Goal: Check status: Check status

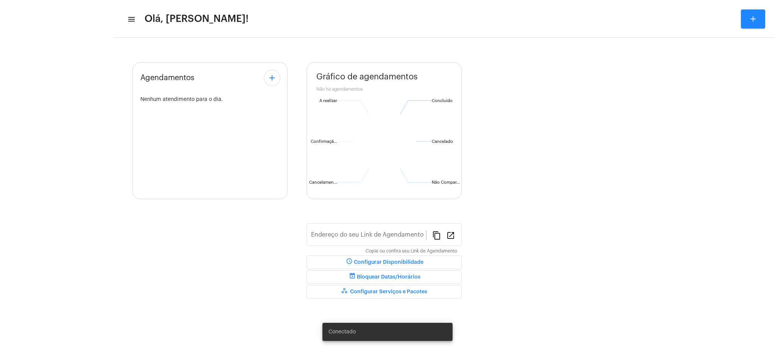
type input "[URL][DOMAIN_NAME][PERSON_NAME]"
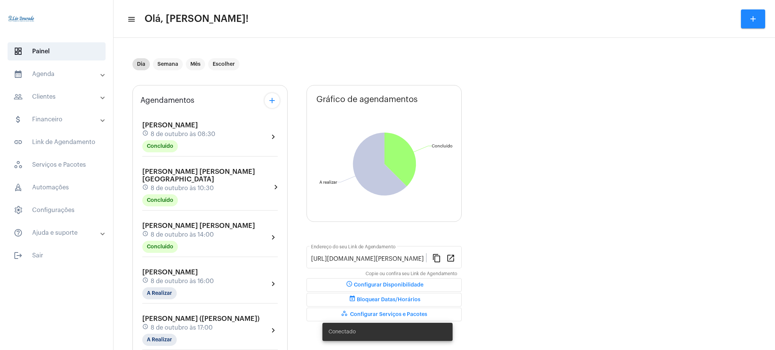
click at [70, 69] on mat-expansion-panel-header "calendar_month_outlined Agenda" at bounding box center [59, 74] width 109 height 18
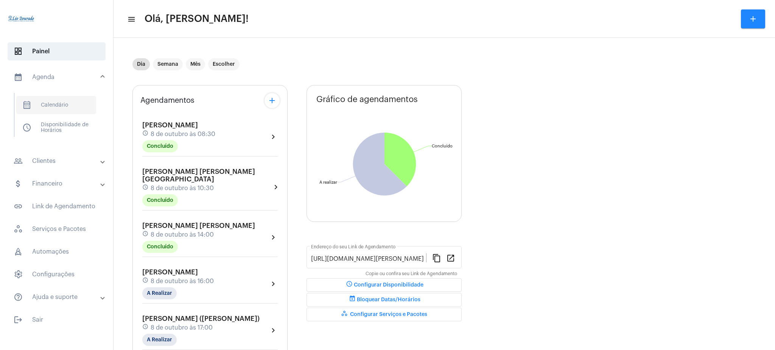
click at [64, 99] on span "calendar_month_outlined Calendário" at bounding box center [56, 105] width 80 height 18
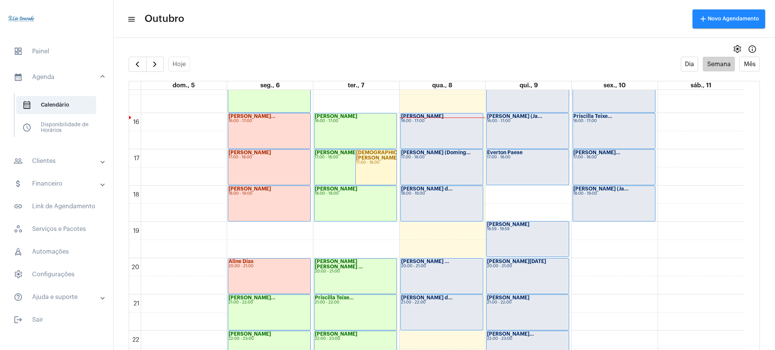
scroll to position [596, 0]
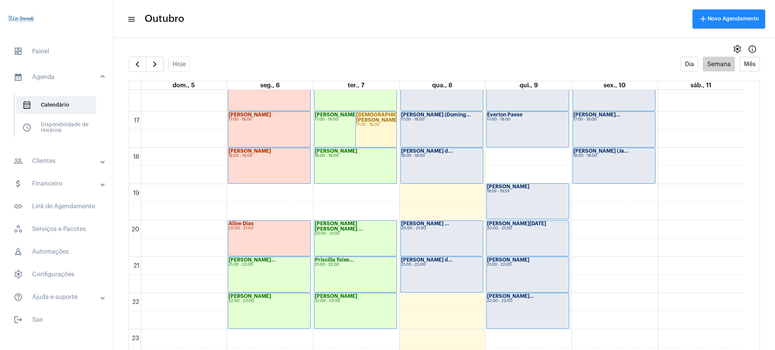
click at [57, 166] on mat-panel-title "people_outline Clientes" at bounding box center [57, 161] width 87 height 9
click at [72, 130] on span "people_outline Meus Clientes" at bounding box center [56, 129] width 80 height 18
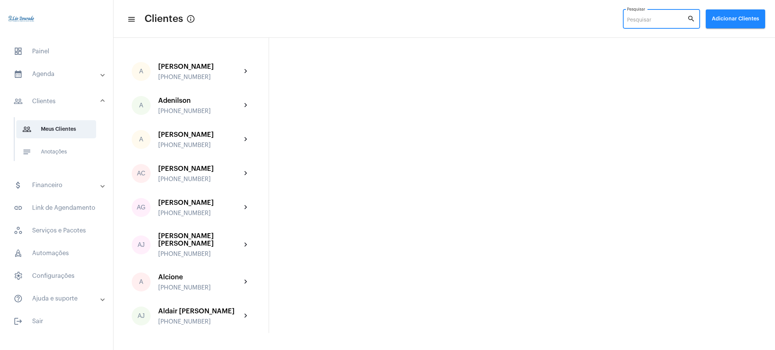
click at [671, 19] on input "Pesquisar" at bounding box center [657, 20] width 60 height 6
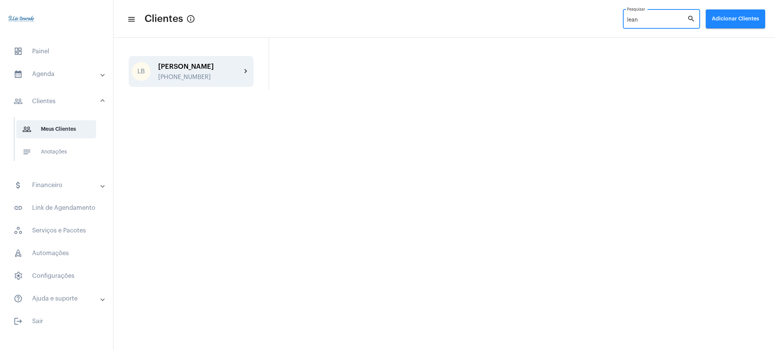
type input "lean"
click at [248, 67] on mat-icon "chevron_right" at bounding box center [245, 71] width 9 height 9
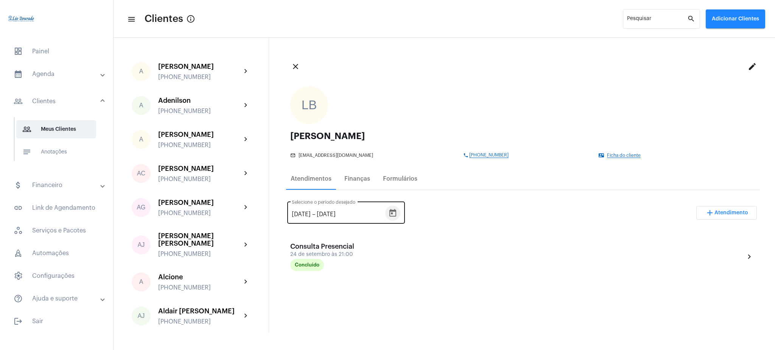
click at [397, 212] on icon "Open calendar" at bounding box center [392, 213] width 9 height 9
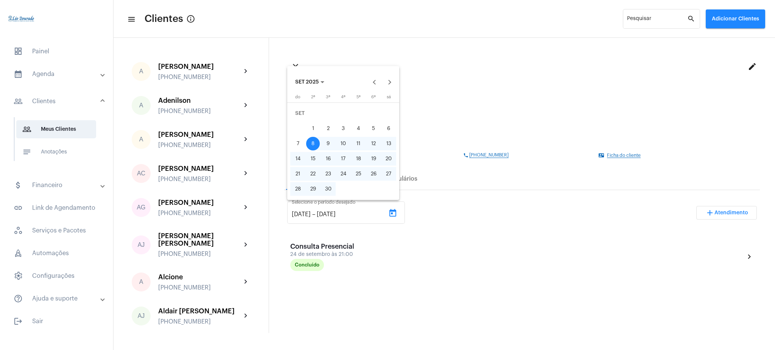
click at [311, 126] on div "1" at bounding box center [313, 129] width 14 height 14
type input "[DATE]"
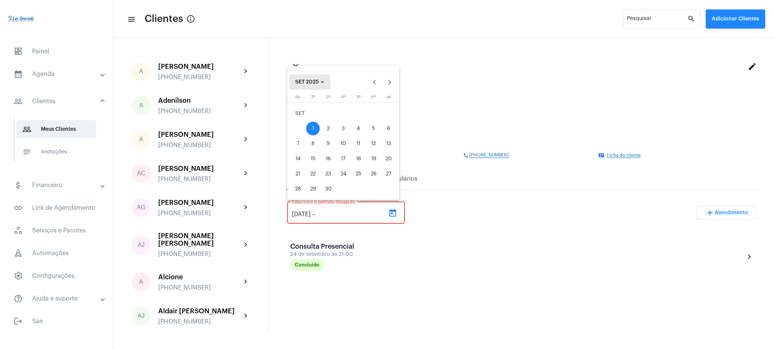
click at [320, 78] on button "SET 2025" at bounding box center [309, 82] width 41 height 15
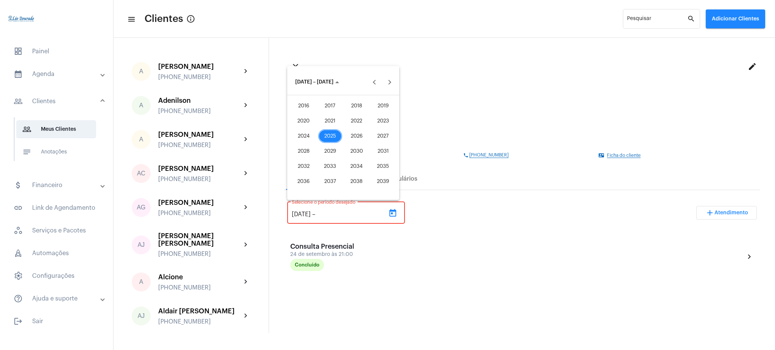
click at [329, 137] on div "2025" at bounding box center [330, 136] width 24 height 14
click at [303, 121] on div "JAN" at bounding box center [304, 121] width 24 height 14
click at [303, 121] on button "5" at bounding box center [297, 128] width 15 height 15
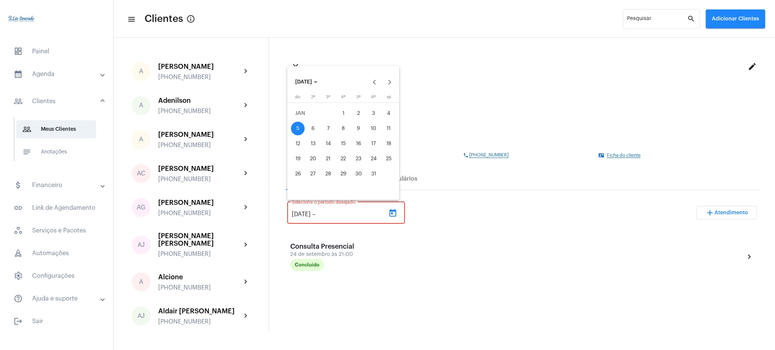
click at [339, 112] on div "1" at bounding box center [343, 114] width 14 height 14
type input "[DATE]"
click at [312, 81] on span "[DATE]" at bounding box center [303, 81] width 17 height 5
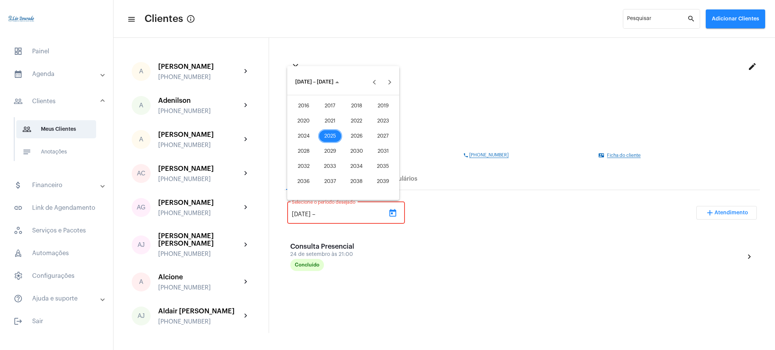
click at [330, 132] on div "2025" at bounding box center [330, 136] width 24 height 14
click at [339, 150] on div "OUT" at bounding box center [330, 151] width 24 height 14
click at [359, 127] on div "9" at bounding box center [358, 129] width 14 height 14
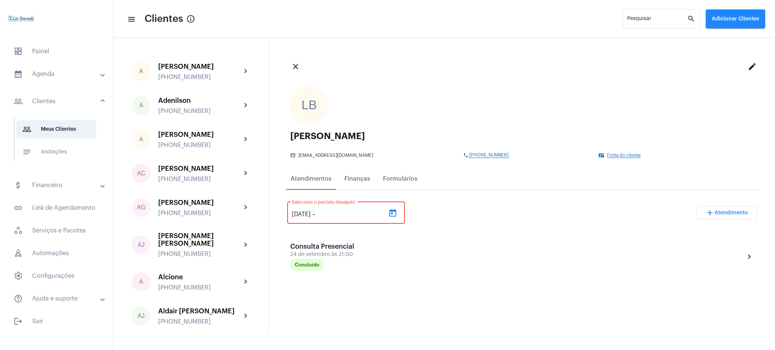
type input "[DATE]"
click at [38, 69] on mat-expansion-panel-header "calendar_month_outlined Agenda" at bounding box center [59, 74] width 109 height 18
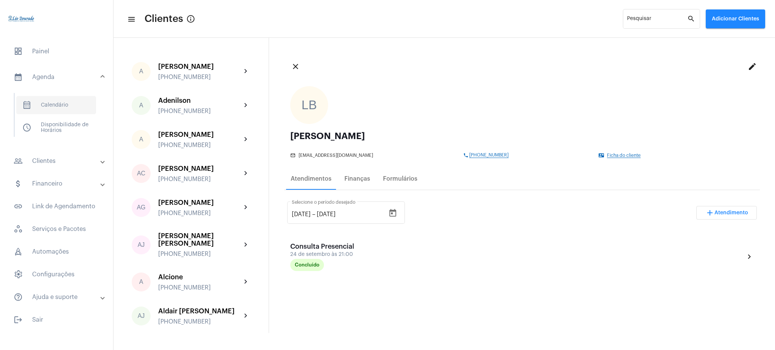
click at [69, 108] on span "calendar_month_outlined Calendário" at bounding box center [56, 105] width 80 height 18
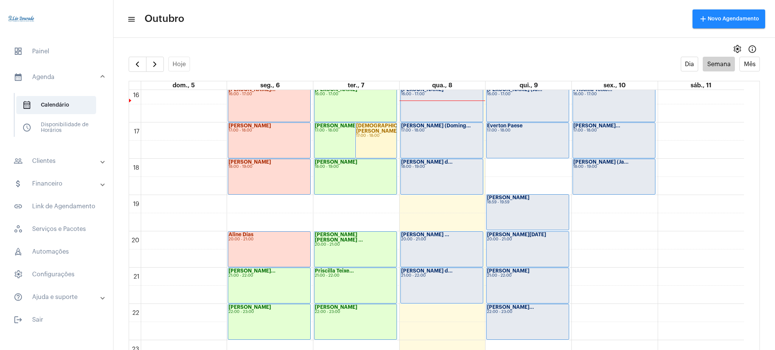
scroll to position [596, 0]
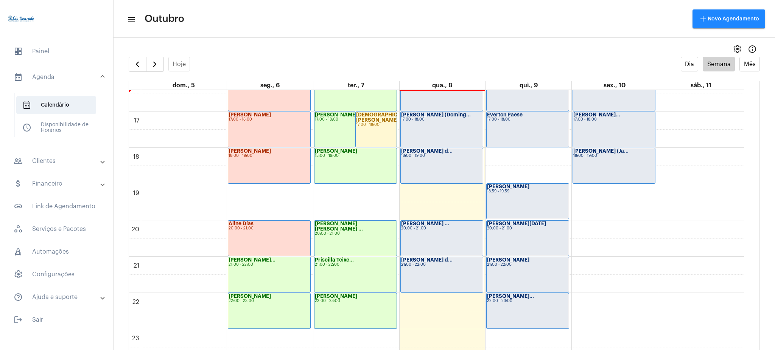
click at [349, 238] on div "[PERSON_NAME] [PERSON_NAME] ... 20:00 - 21:00" at bounding box center [355, 238] width 82 height 35
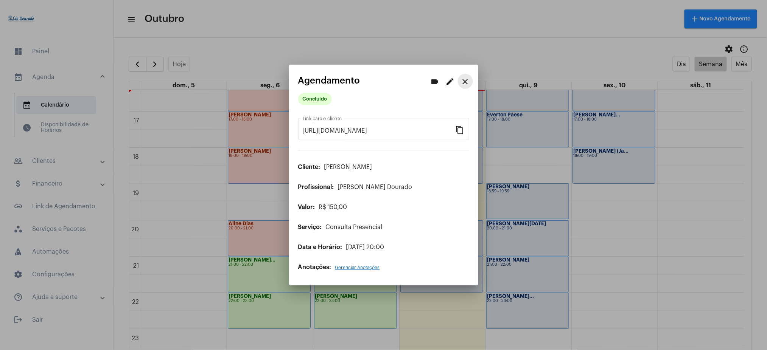
click at [461, 83] on mat-icon "close" at bounding box center [465, 81] width 9 height 9
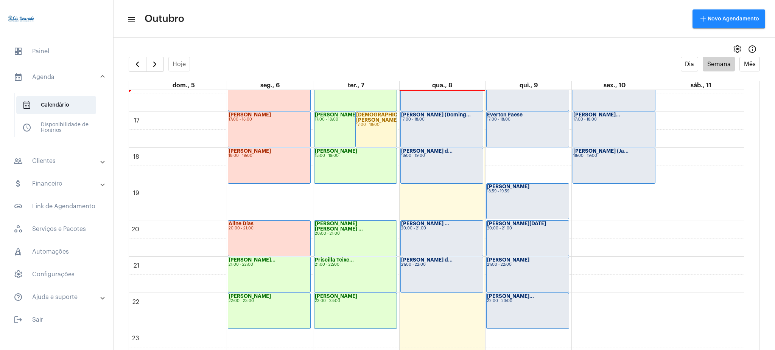
click at [64, 165] on mat-panel-title "people_outline Clientes" at bounding box center [57, 161] width 87 height 9
click at [78, 126] on span "people_outline Meus Clientes" at bounding box center [56, 129] width 80 height 18
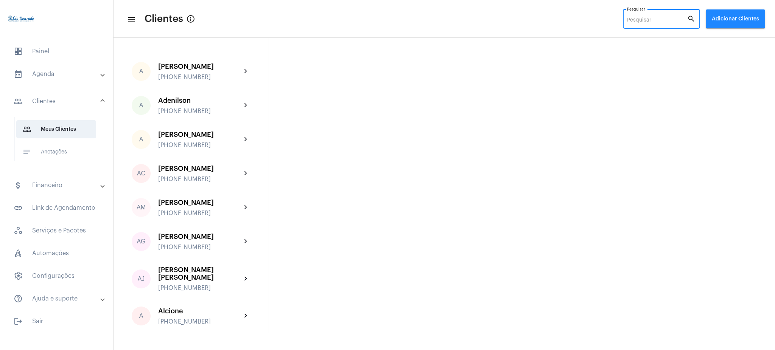
click at [636, 18] on input "Pesquisar" at bounding box center [657, 20] width 60 height 6
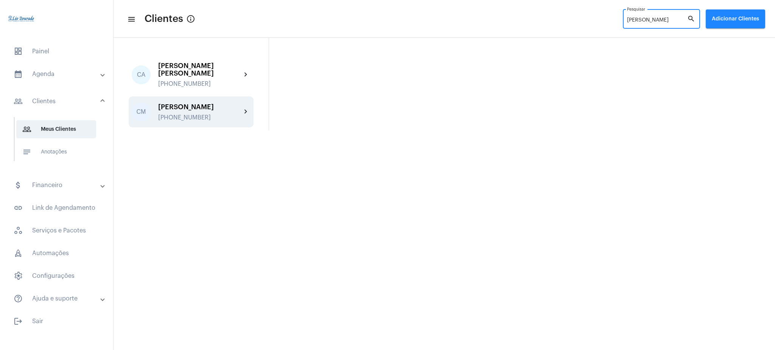
type input "[PERSON_NAME]"
click at [218, 105] on div "[PERSON_NAME] [PHONE_NUMBER]" at bounding box center [199, 112] width 83 height 18
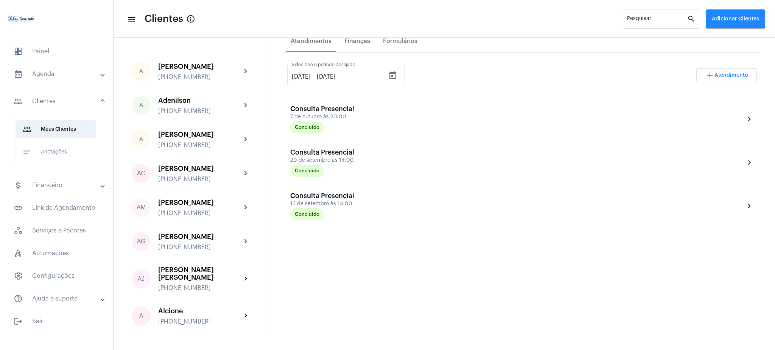
scroll to position [137, 0]
click at [70, 85] on mat-accordion "calendar_month_outlined Agenda calendar_month_outlined Calendário schedule Disp…" at bounding box center [56, 186] width 113 height 243
click at [69, 81] on mat-expansion-panel-header "calendar_month_outlined Agenda" at bounding box center [59, 74] width 109 height 18
click at [76, 107] on span "calendar_month_outlined Calendário" at bounding box center [56, 105] width 80 height 18
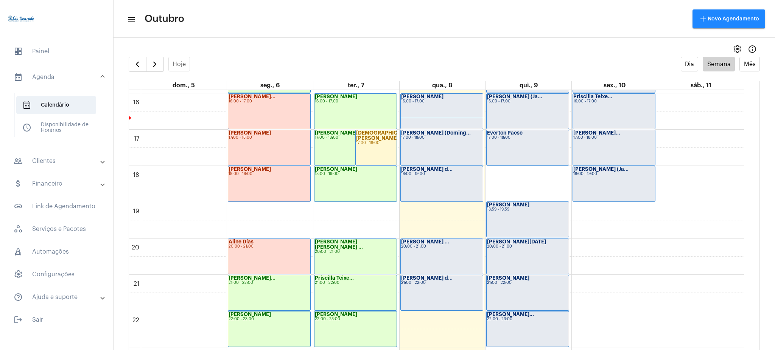
scroll to position [596, 0]
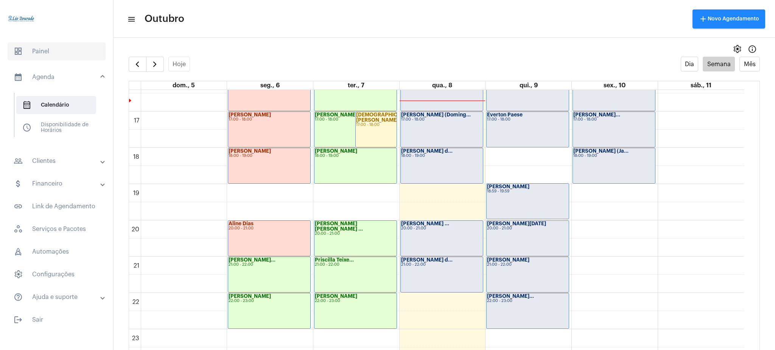
click at [61, 53] on span "dashboard Painel" at bounding box center [57, 51] width 98 height 18
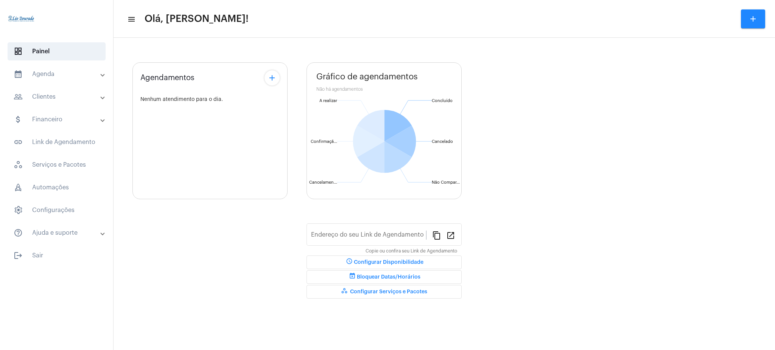
type input "[URL][DOMAIN_NAME][PERSON_NAME]"
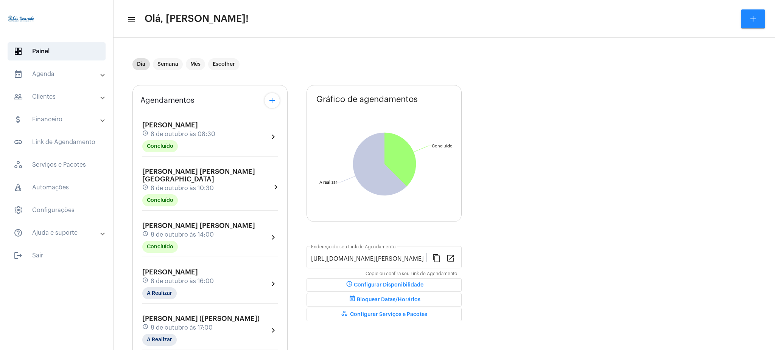
click at [65, 70] on mat-panel-title "calendar_month_outlined Agenda" at bounding box center [57, 74] width 87 height 9
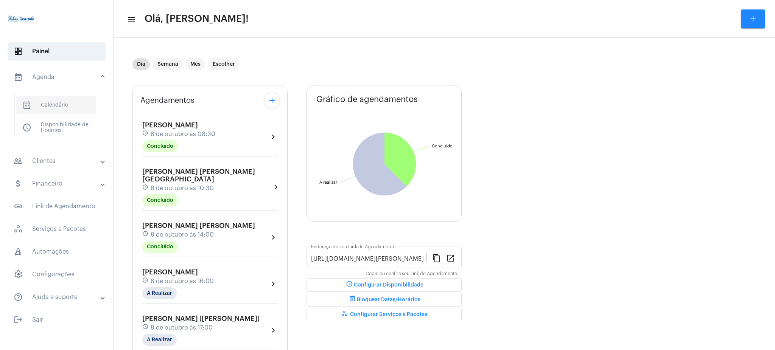
click at [73, 96] on span "calendar_month_outlined Calendário" at bounding box center [56, 105] width 80 height 18
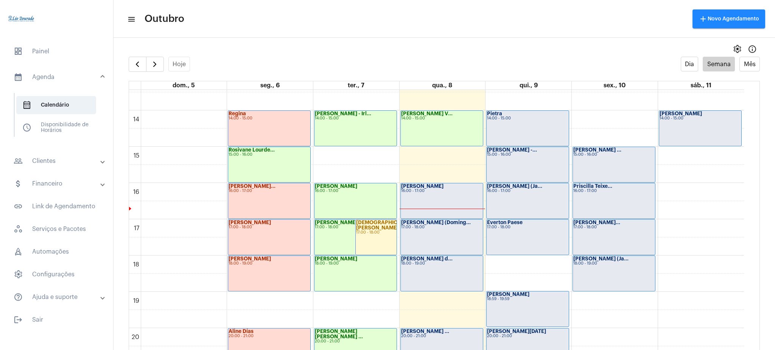
scroll to position [495, 0]
